Goal: Transaction & Acquisition: Book appointment/travel/reservation

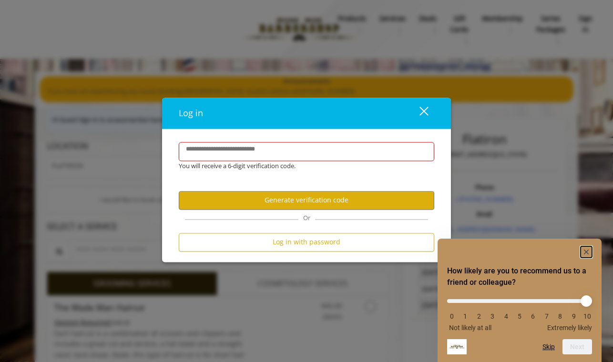
click at [589, 252] on rect "Hide survey" at bounding box center [585, 251] width 11 height 11
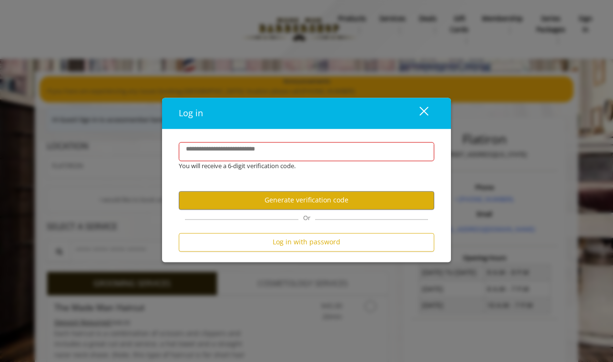
click at [419, 123] on div "Log in close" at bounding box center [306, 113] width 289 height 31
click at [423, 117] on div "close" at bounding box center [417, 113] width 19 height 14
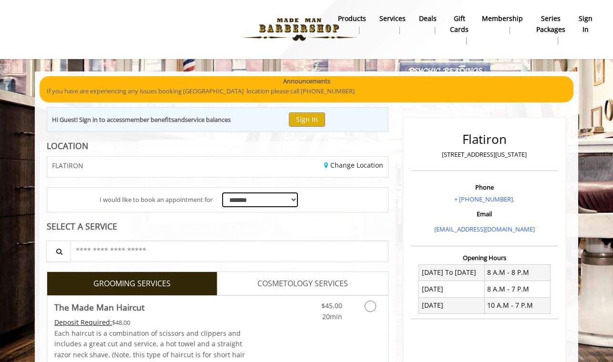
click at [267, 196] on select "**********" at bounding box center [260, 200] width 76 height 15
click at [222, 193] on select "**********" at bounding box center [260, 200] width 76 height 15
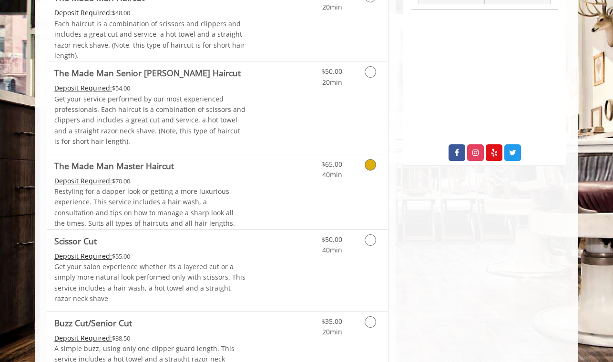
scroll to position [310, 0]
click at [220, 264] on p "Get your salon experience whether its a layered cut or a simply more natural lo…" at bounding box center [150, 282] width 192 height 43
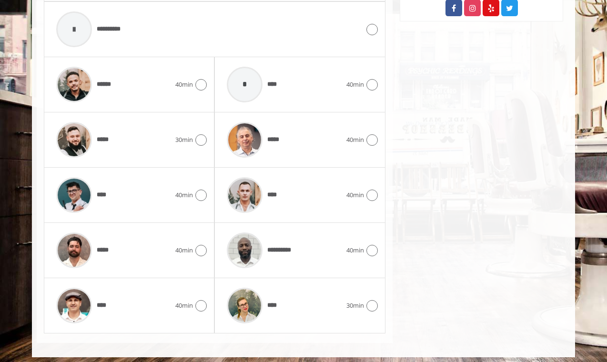
scroll to position [455, 0]
click at [114, 250] on div "*****" at bounding box center [113, 249] width 124 height 45
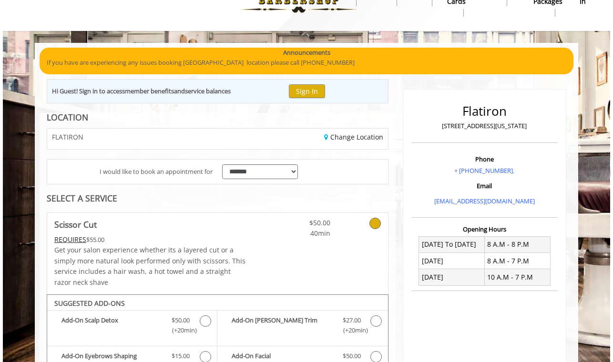
scroll to position [0, 0]
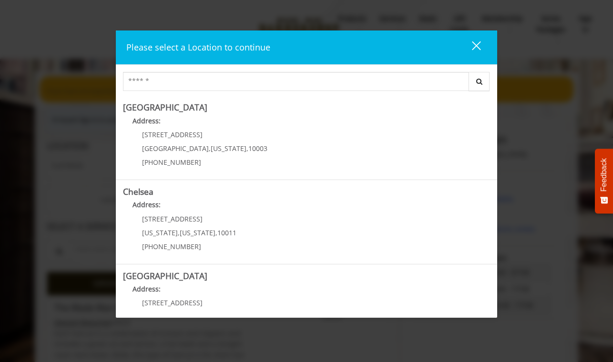
click at [477, 47] on div "close dialog" at bounding box center [476, 45] width 9 height 9
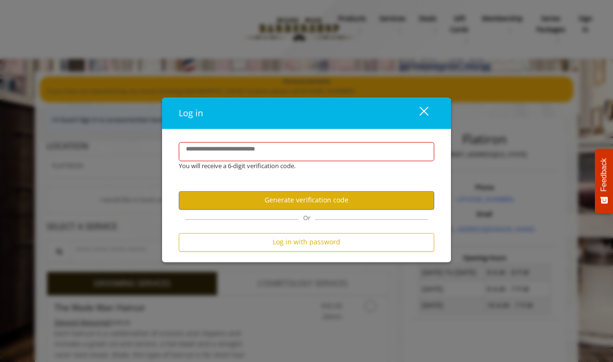
click at [428, 107] on div "close dialog" at bounding box center [423, 111] width 9 height 9
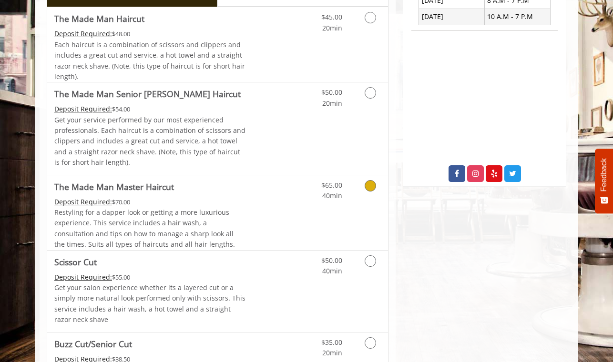
scroll to position [295, 0]
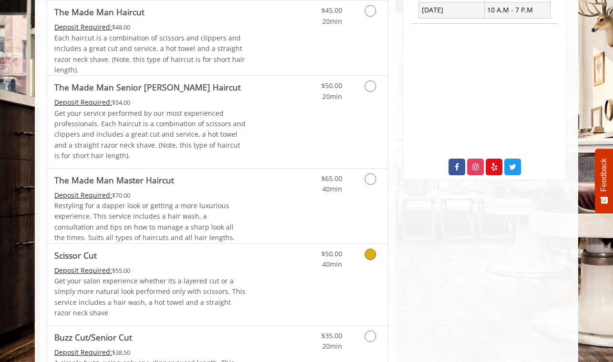
click at [366, 252] on icon "Grooming services" at bounding box center [370, 254] width 11 height 11
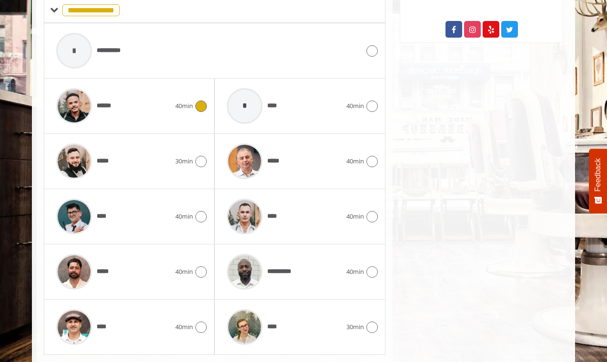
scroll to position [458, 0]
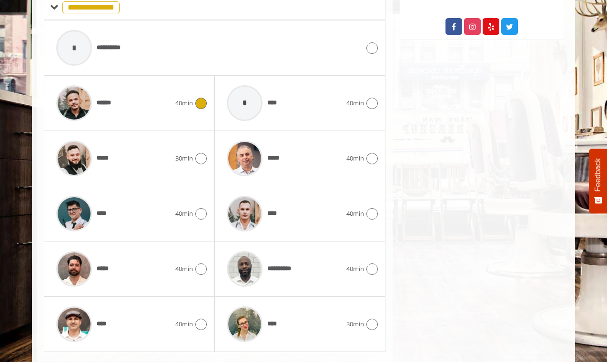
click at [196, 100] on icon at bounding box center [200, 103] width 11 height 11
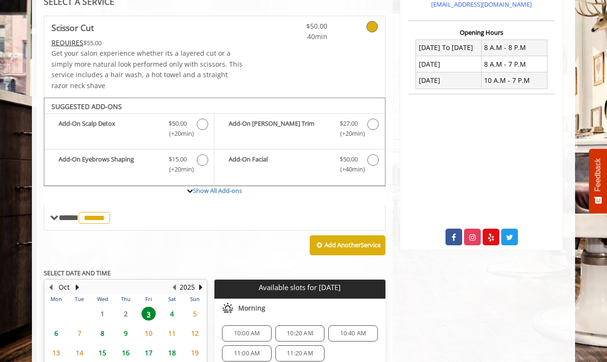
scroll to position [0, 0]
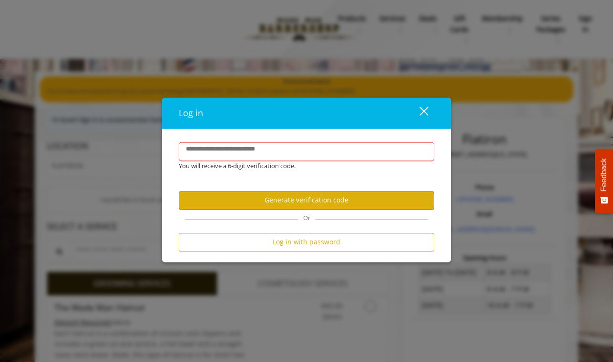
click at [419, 121] on button "close" at bounding box center [418, 113] width 32 height 20
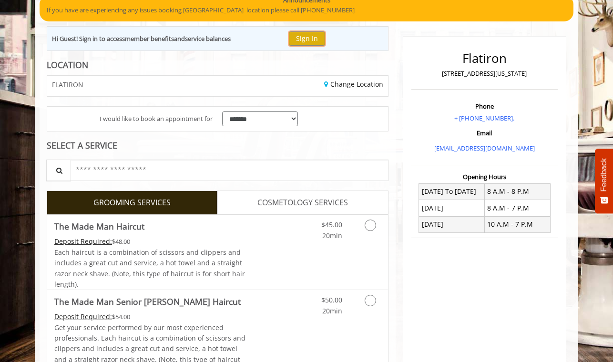
scroll to position [232, 0]
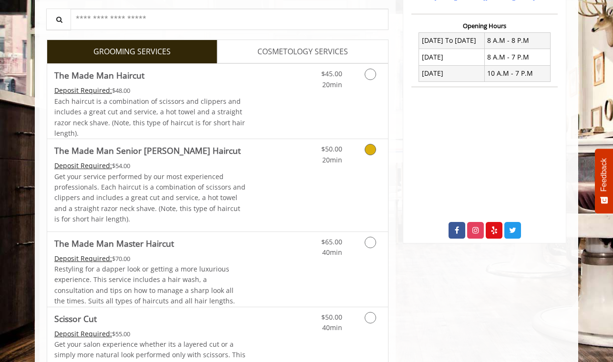
click at [370, 155] on link "Grooming services" at bounding box center [368, 152] width 24 height 26
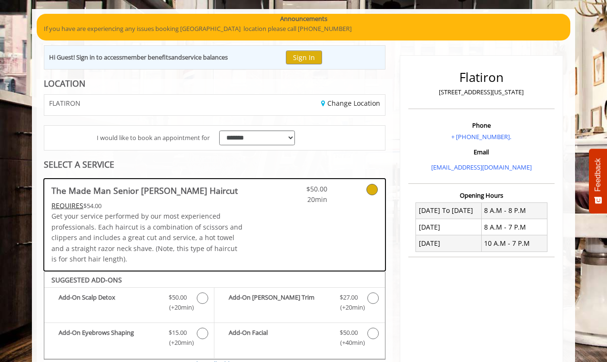
scroll to position [71, 0]
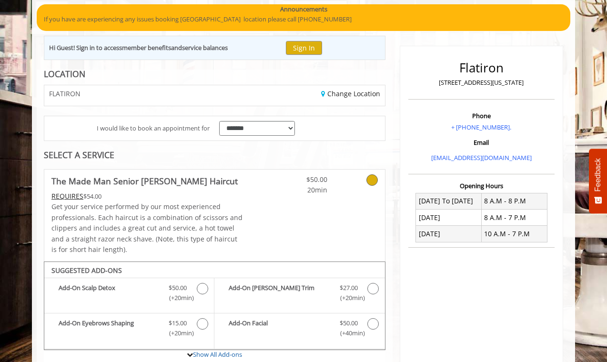
click at [71, 163] on div "**********" at bounding box center [215, 320] width 356 height 501
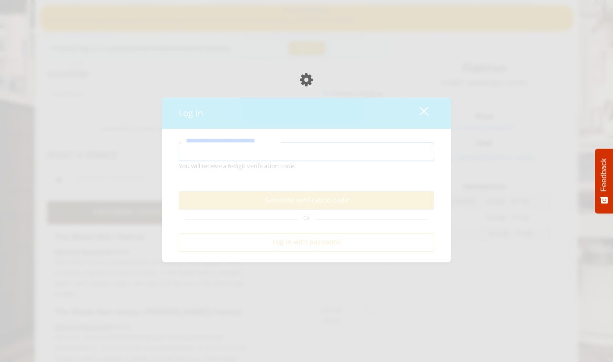
scroll to position [71, 0]
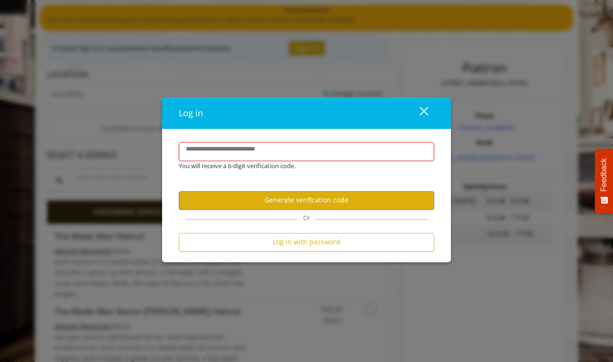
click at [427, 110] on div "close" at bounding box center [417, 113] width 19 height 14
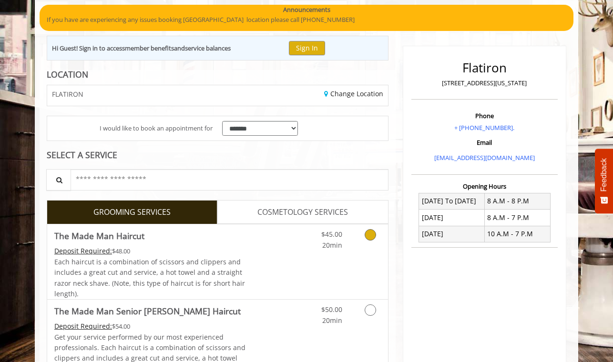
click at [368, 234] on icon "Grooming services" at bounding box center [370, 234] width 11 height 11
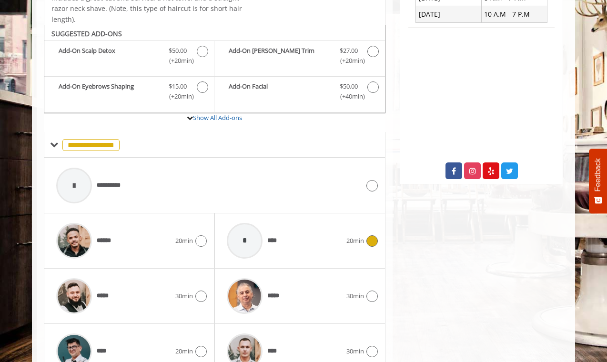
scroll to position [316, 0]
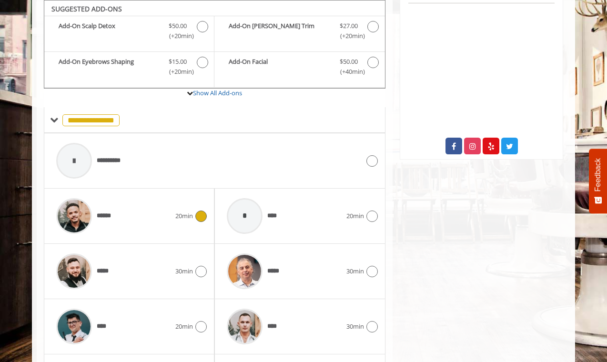
click at [204, 220] on icon at bounding box center [200, 216] width 11 height 11
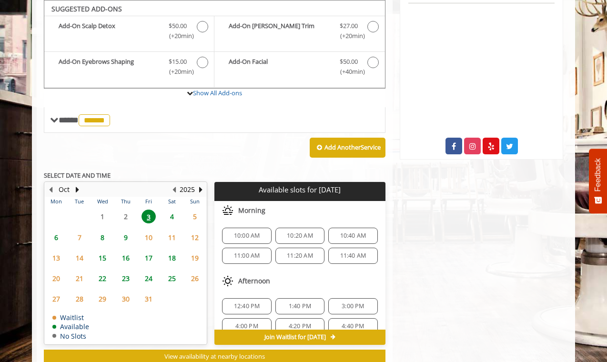
scroll to position [316, 0]
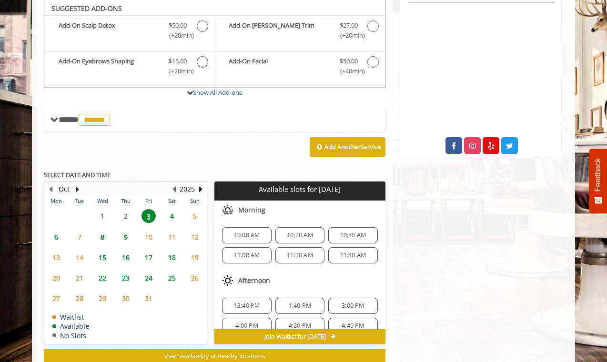
click at [257, 234] on span "10:00 AM" at bounding box center [247, 236] width 26 height 8
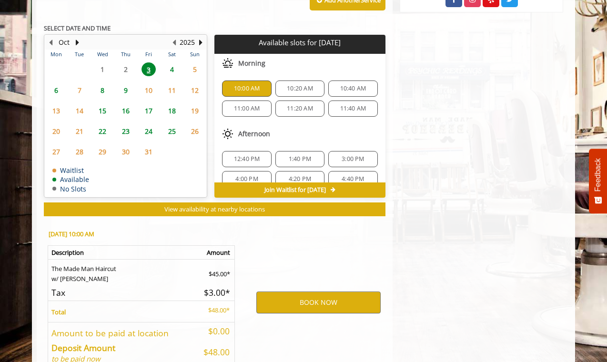
scroll to position [518, 0]
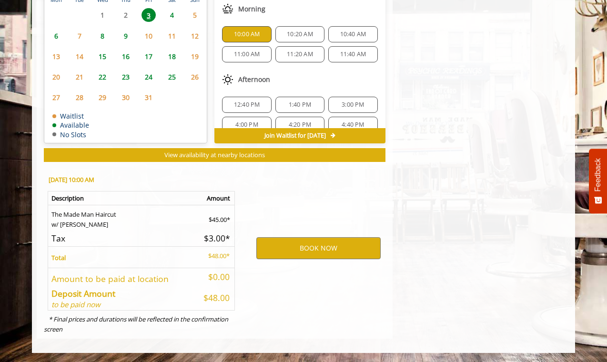
click at [305, 36] on span "10:20 AM" at bounding box center [300, 35] width 26 height 8
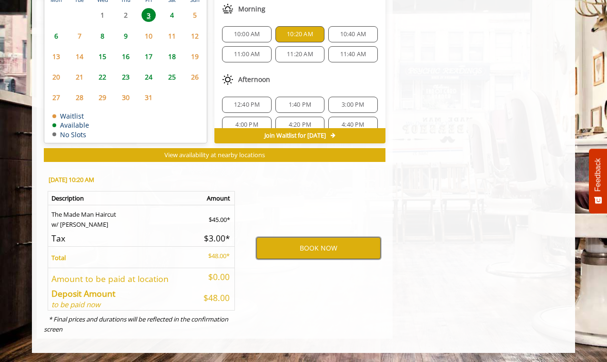
click at [337, 244] on button "BOOK NOW" at bounding box center [318, 248] width 124 height 22
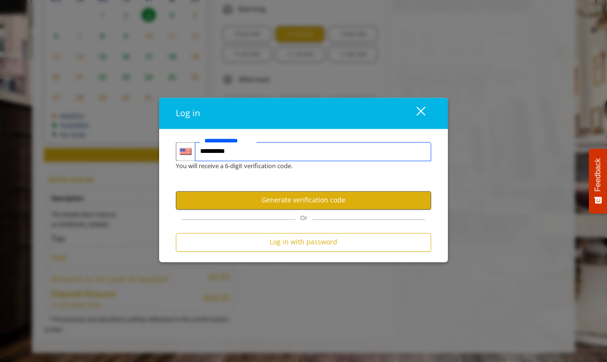
type input "**********"
click at [335, 199] on button "Generate verification code" at bounding box center [303, 200] width 255 height 19
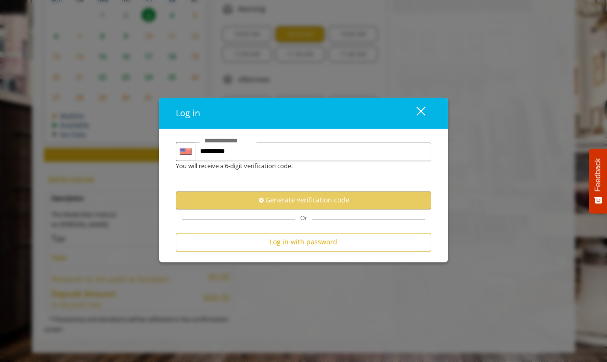
scroll to position [0, 0]
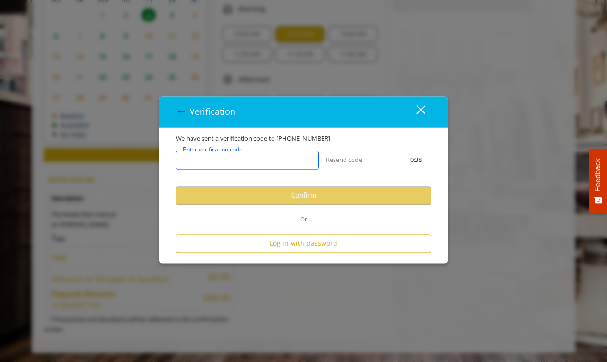
click at [270, 165] on input "Enter verification code" at bounding box center [247, 160] width 143 height 19
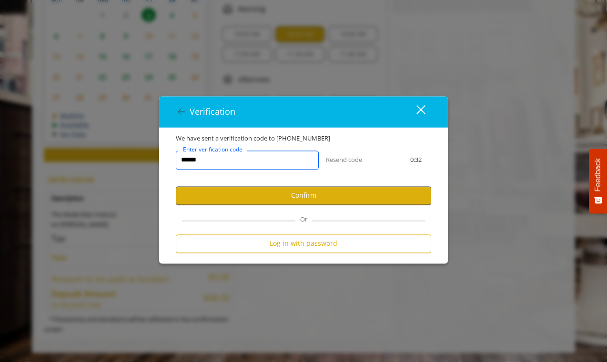
type input "******"
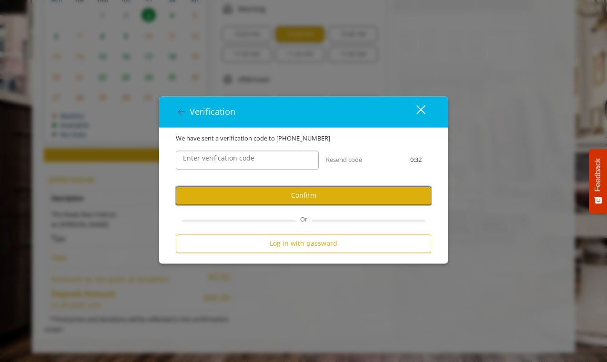
click at [279, 195] on button "Confirm" at bounding box center [303, 195] width 255 height 19
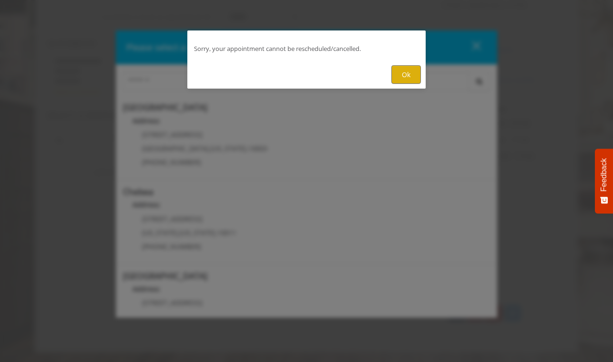
scroll to position [137, 0]
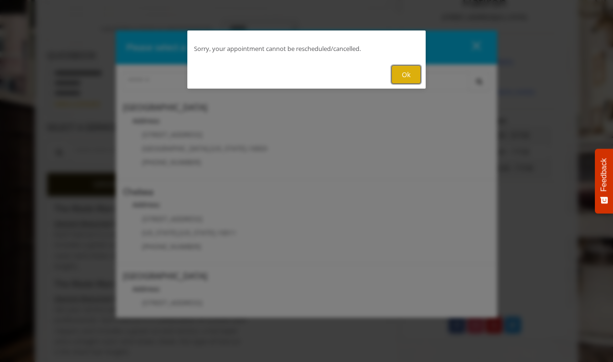
click at [410, 71] on button "Ok" at bounding box center [406, 74] width 30 height 19
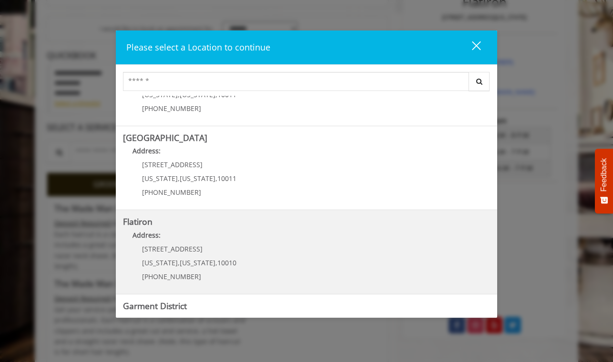
scroll to position [141, 0]
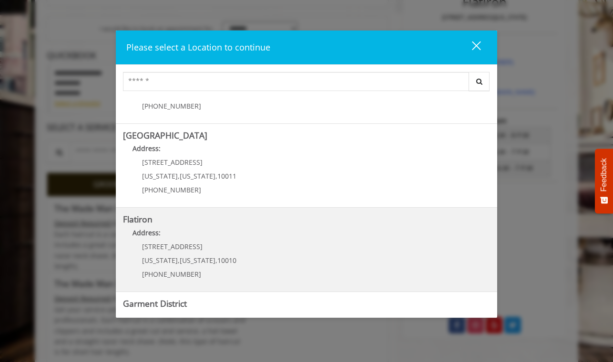
click at [269, 251] on "Flatiron Address: 10 E 23rd St New York , New York , 10010 (917) 475-1765" at bounding box center [306, 250] width 367 height 70
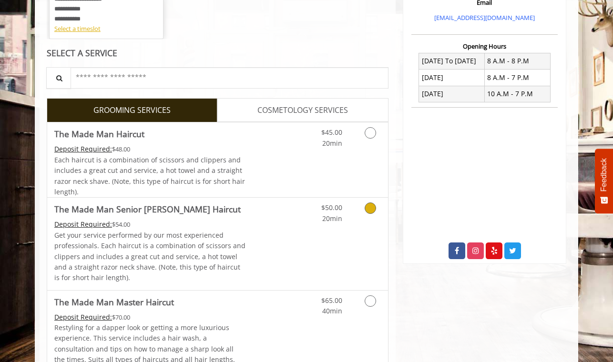
scroll to position [242, 0]
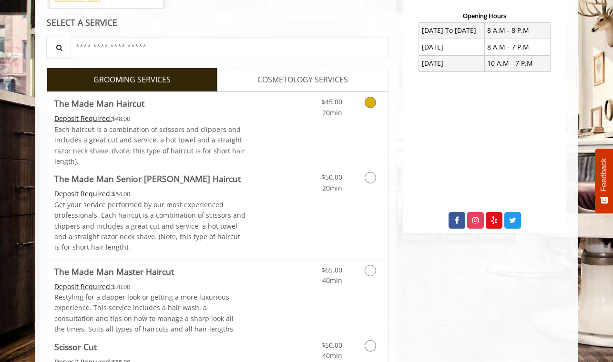
click at [368, 102] on icon "Grooming services" at bounding box center [370, 102] width 11 height 11
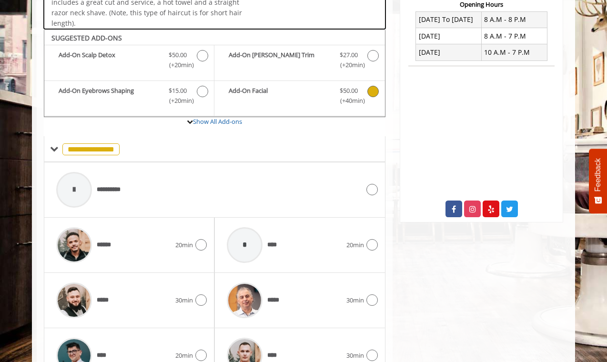
scroll to position [282, 0]
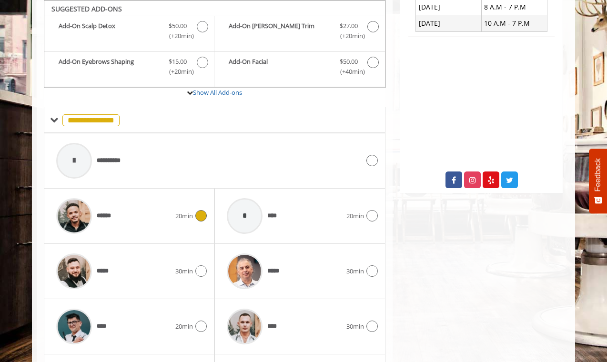
click at [200, 219] on icon at bounding box center [200, 215] width 11 height 11
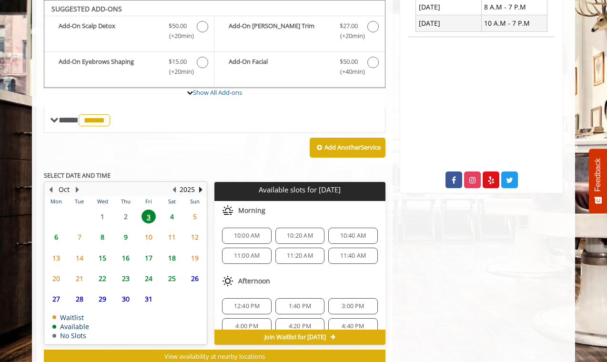
drag, startPoint x: 288, startPoint y: 234, endPoint x: 306, endPoint y: 237, distance: 17.9
click at [306, 237] on span "10:20 AM" at bounding box center [300, 236] width 26 height 8
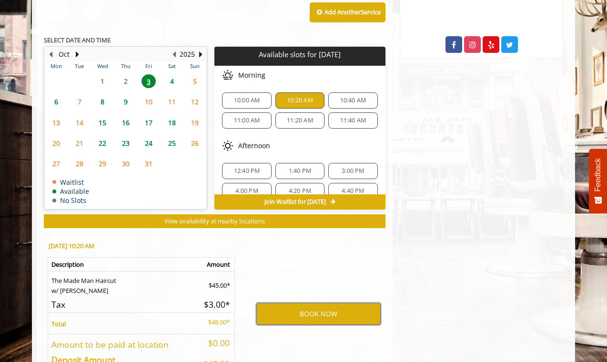
scroll to position [433, 0]
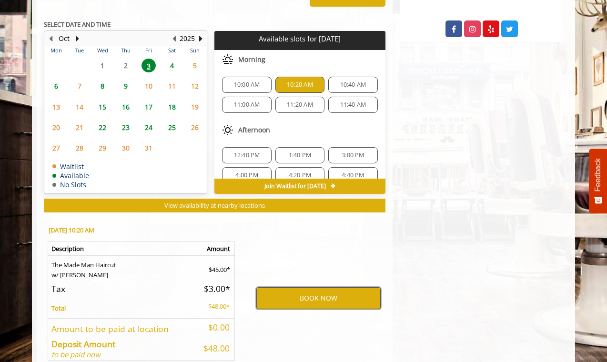
click at [346, 295] on button "BOOK NOW" at bounding box center [318, 298] width 124 height 22
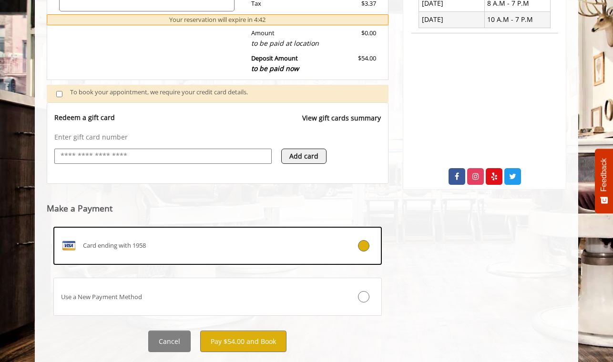
scroll to position [288, 0]
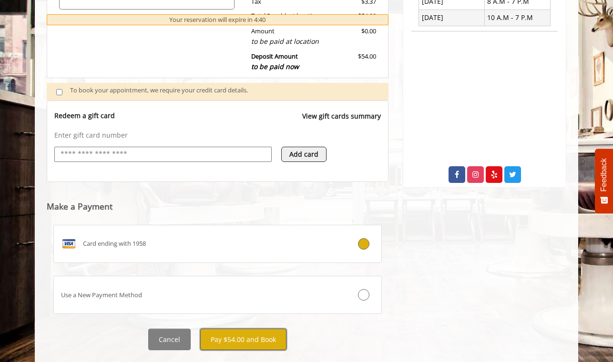
click at [241, 342] on button "Pay $54.00 and Book" at bounding box center [243, 339] width 86 height 21
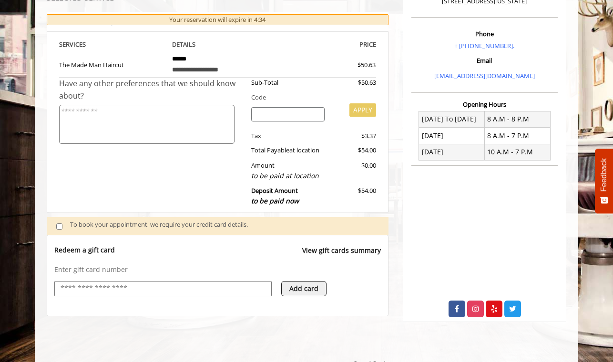
scroll to position [421, 0]
